Goal: Transaction & Acquisition: Purchase product/service

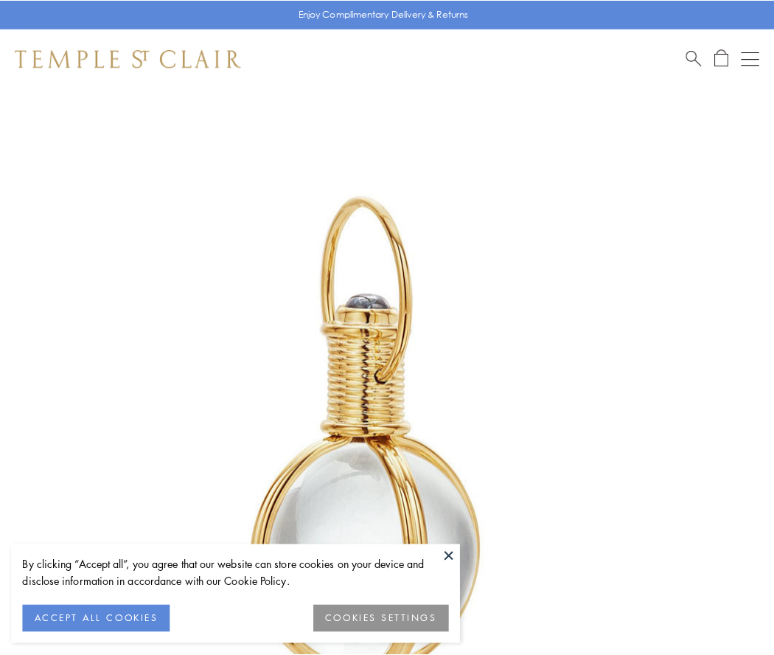
scroll to position [385, 0]
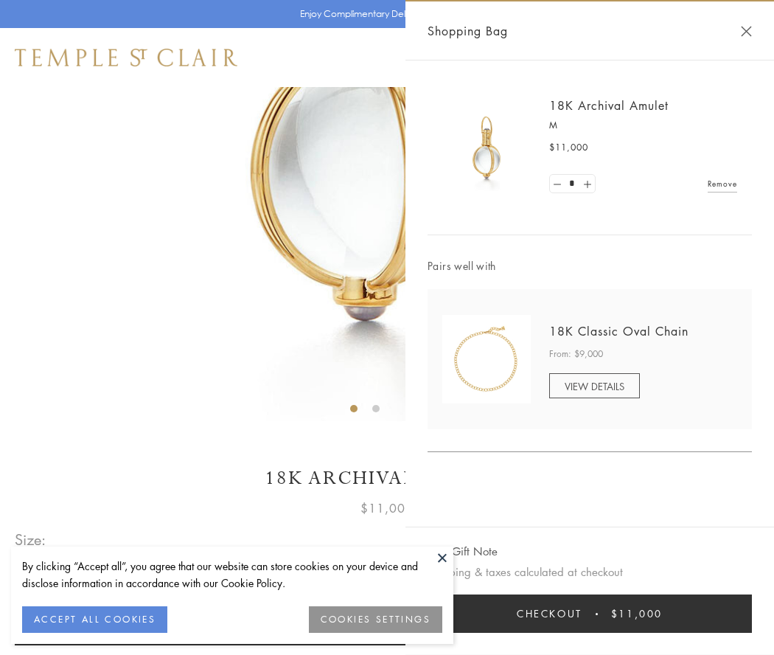
click at [590, 613] on button "Checkout $11,000" at bounding box center [590, 613] width 324 height 38
